Goal: Communication & Community: Answer question/provide support

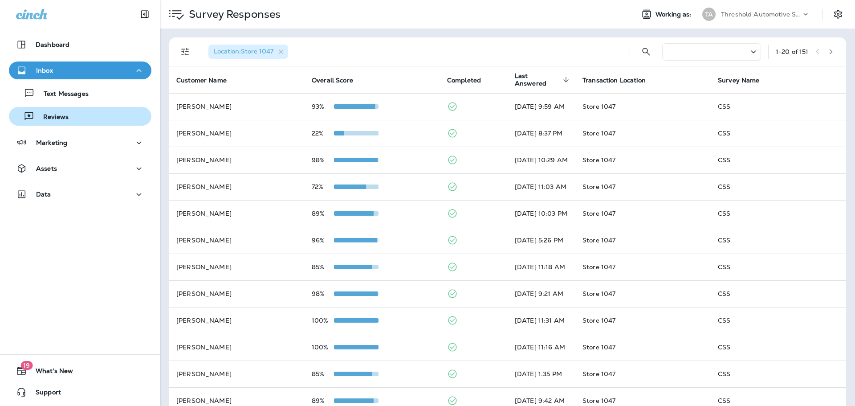
click at [60, 120] on p "Reviews" at bounding box center [51, 117] width 34 height 8
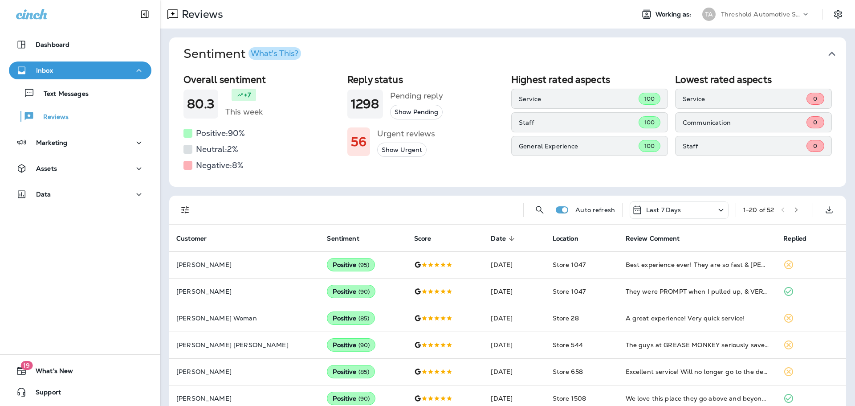
click at [184, 209] on icon "Filters" at bounding box center [185, 209] width 11 height 11
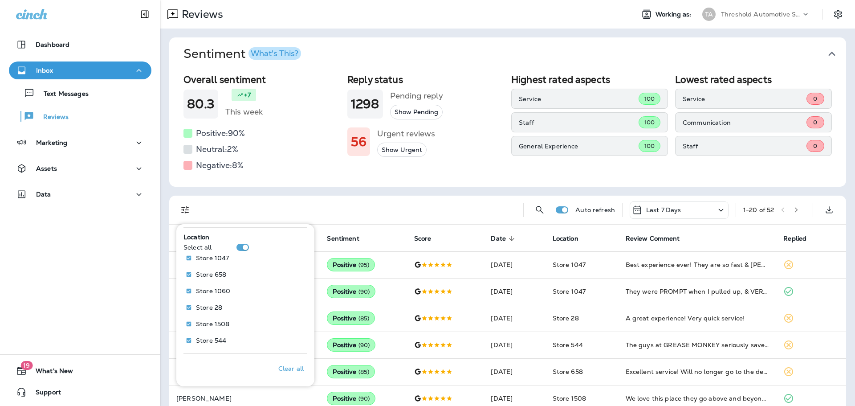
scroll to position [398, 0]
click at [286, 259] on p "Only" at bounding box center [289, 257] width 15 height 7
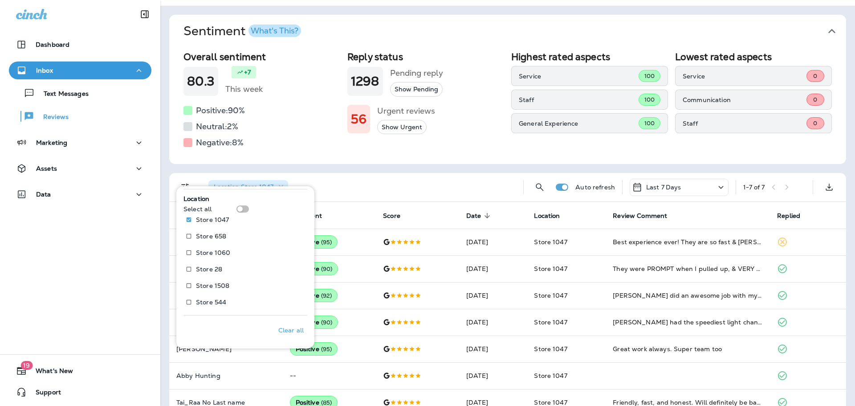
scroll to position [42, 0]
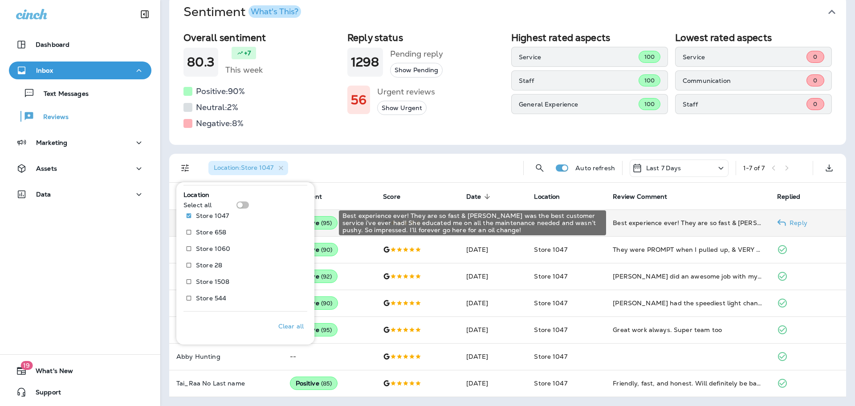
click at [696, 224] on div "Best experience ever! They are so fast & [PERSON_NAME] was the best customer se…" at bounding box center [688, 222] width 150 height 9
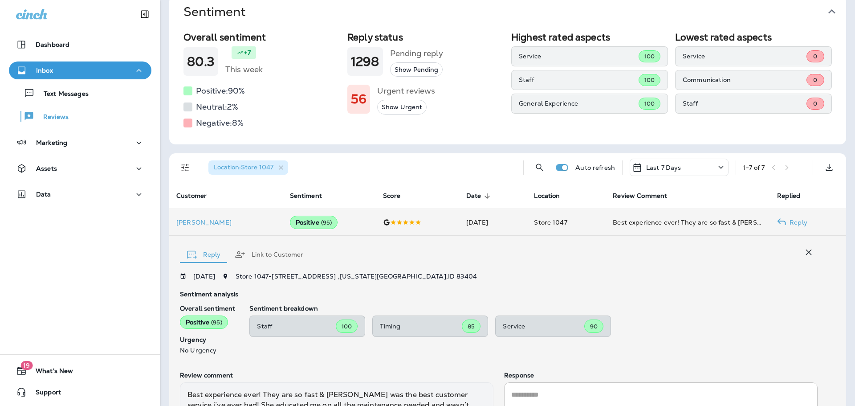
scroll to position [143, 0]
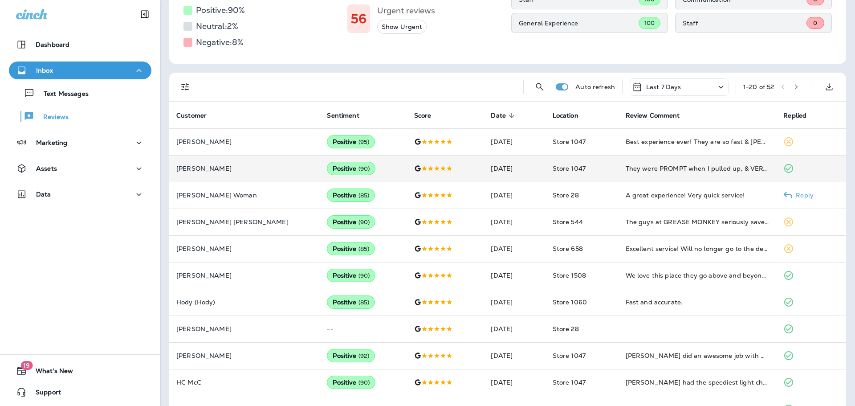
scroll to position [134, 0]
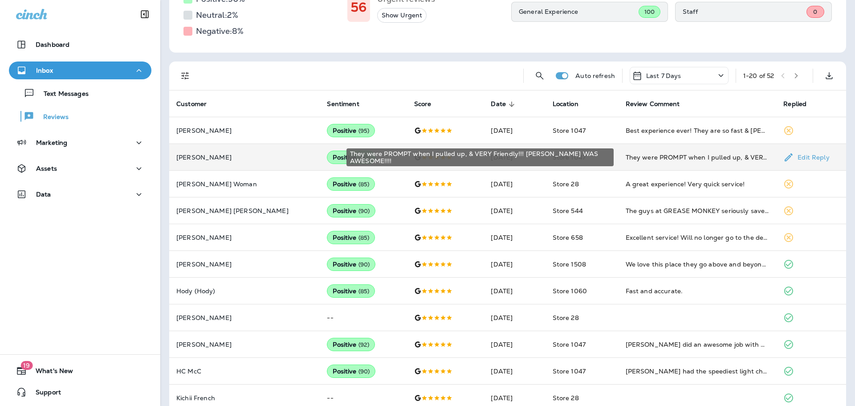
click at [657, 153] on div "They were PROMPT when I pulled up, & VERY Friendly!!! [PERSON_NAME] WAS AWESOME…" at bounding box center [698, 157] width 144 height 9
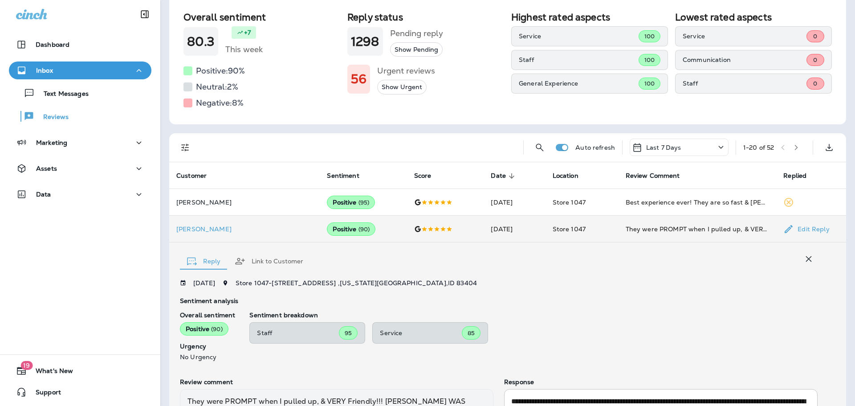
scroll to position [0, 0]
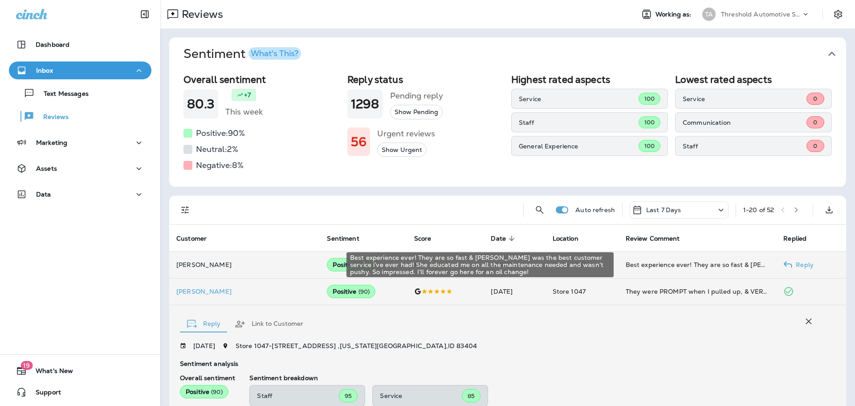
click at [702, 266] on div "Best experience ever! They are so fast & [PERSON_NAME] was the best customer se…" at bounding box center [698, 264] width 144 height 9
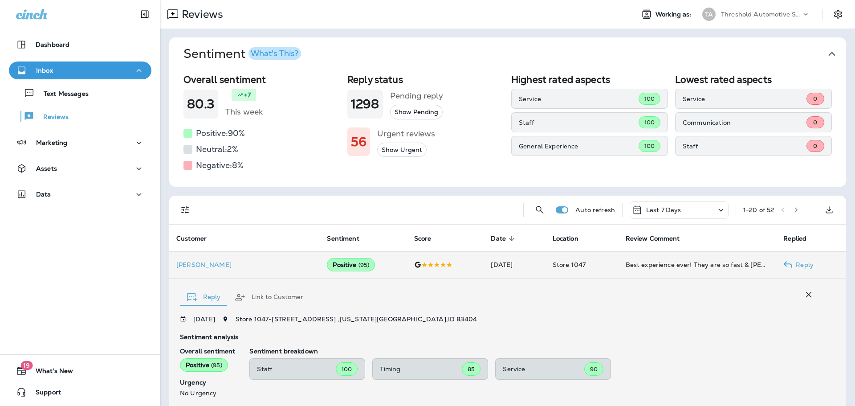
scroll to position [143, 0]
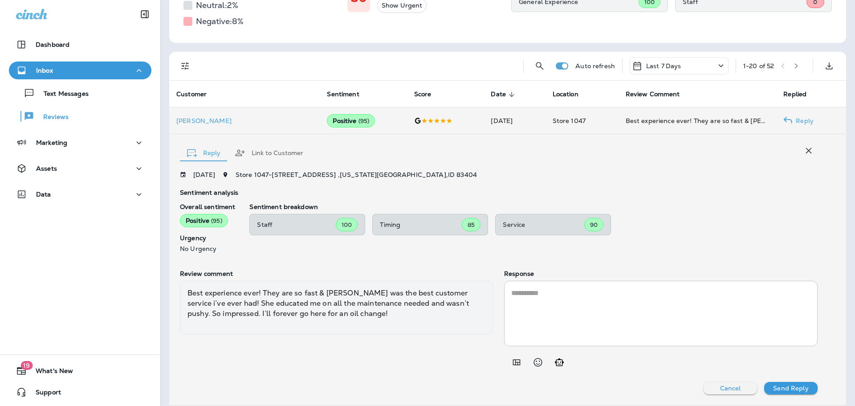
click at [566, 296] on textarea at bounding box center [660, 313] width 299 height 51
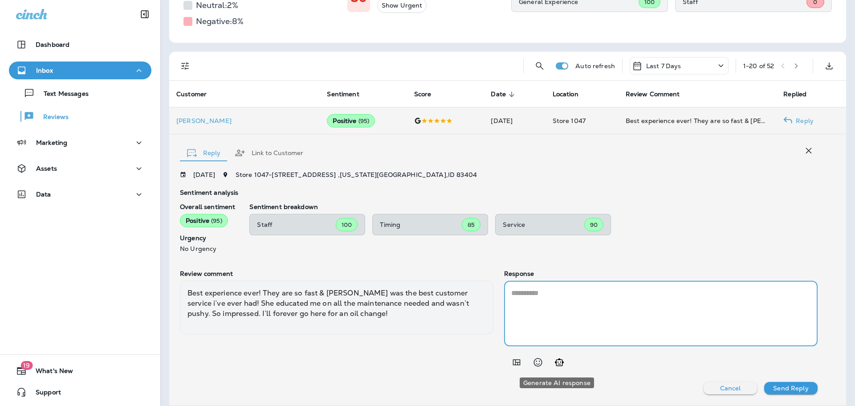
click at [557, 362] on icon "Generate AI response" at bounding box center [559, 362] width 9 height 8
type textarea "**********"
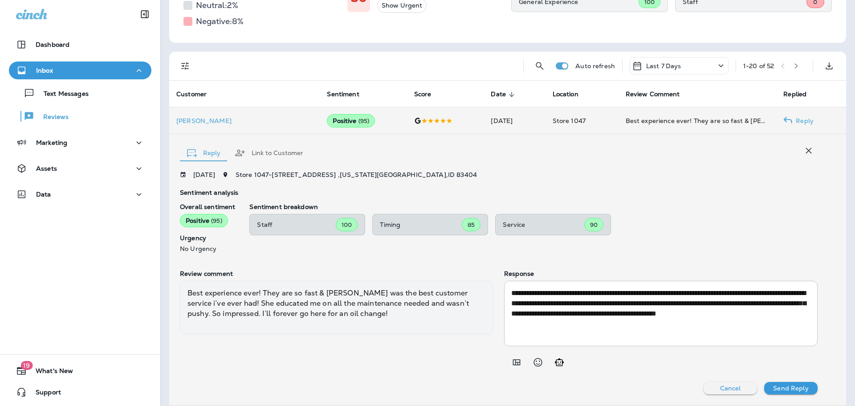
click at [783, 379] on div "**********" at bounding box center [499, 282] width 638 height 223
click at [781, 391] on p "Send Reply" at bounding box center [790, 387] width 35 height 7
